Goal: Task Accomplishment & Management: Complete application form

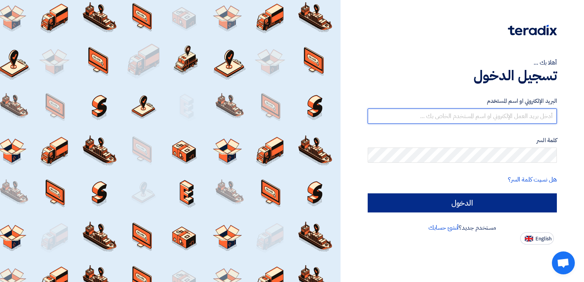
type input "[EMAIL_ADDRESS][DOMAIN_NAME]"
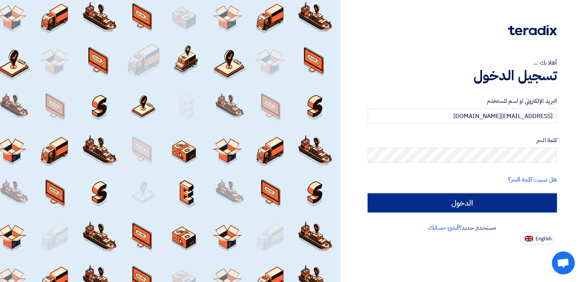
click at [483, 205] on input "الدخول" at bounding box center [462, 202] width 189 height 19
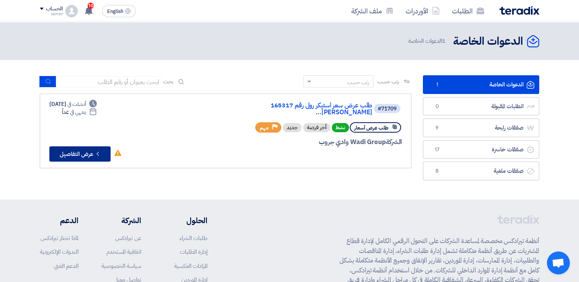
click at [87, 150] on button "Check details عرض التفاصيل" at bounding box center [79, 153] width 61 height 15
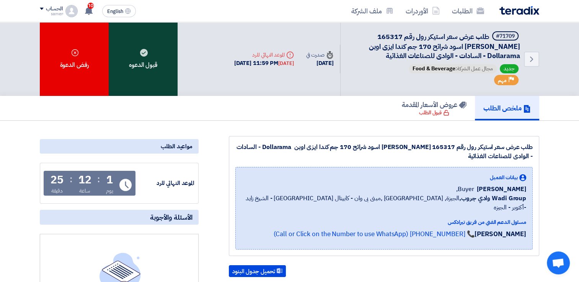
click at [143, 73] on div "قبول الدعوه" at bounding box center [143, 59] width 69 height 74
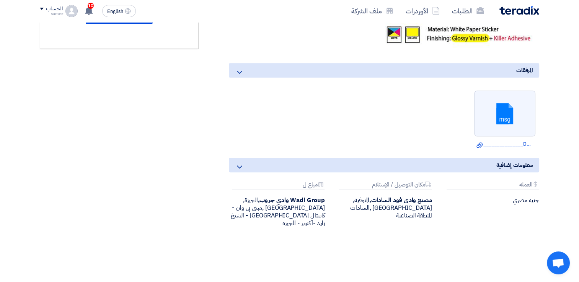
scroll to position [324, 0]
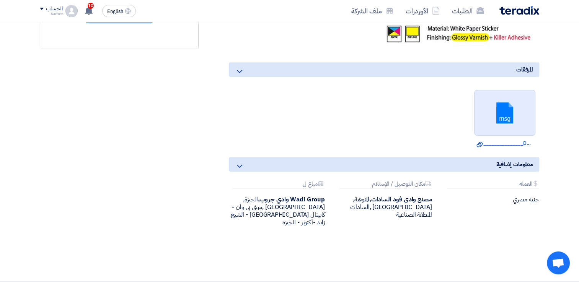
click at [507, 115] on link at bounding box center [504, 113] width 61 height 46
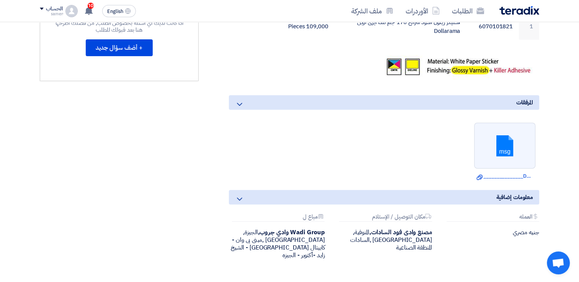
scroll to position [298, 0]
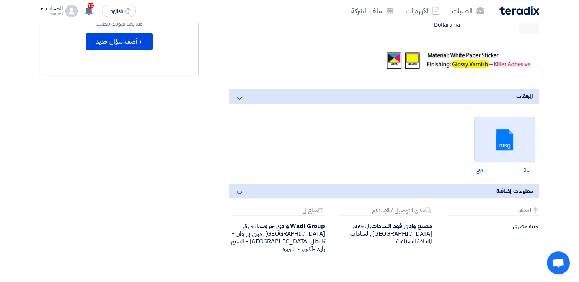
click at [503, 132] on link at bounding box center [504, 140] width 61 height 46
click at [479, 168] on icon "Download file" at bounding box center [479, 171] width 6 height 6
click at [479, 168] on use at bounding box center [479, 170] width 6 height 5
click at [505, 130] on link at bounding box center [504, 140] width 61 height 46
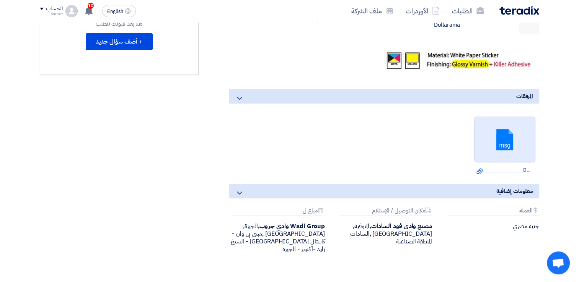
click at [505, 130] on link at bounding box center [504, 140] width 61 height 46
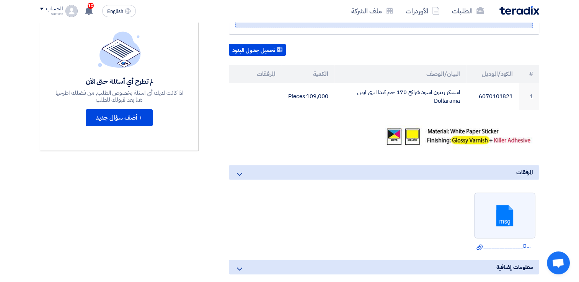
scroll to position [229, 0]
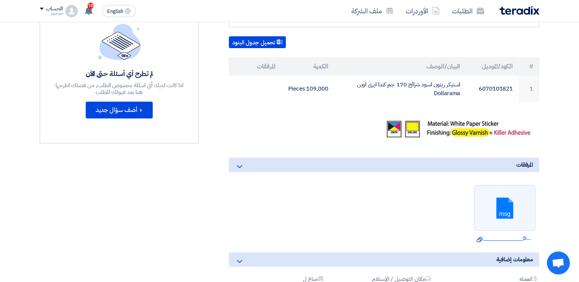
click at [235, 162] on icon at bounding box center [239, 166] width 9 height 9
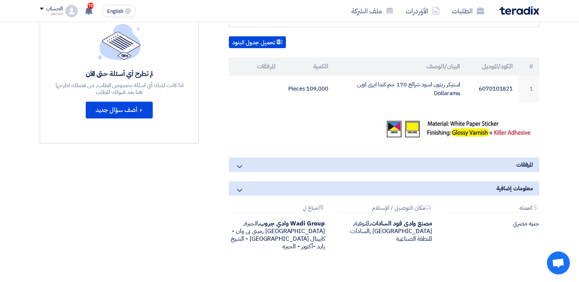
click at [238, 162] on icon at bounding box center [239, 166] width 9 height 9
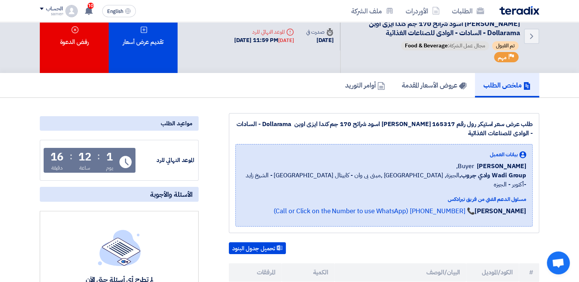
scroll to position [0, 0]
